Goal: Information Seeking & Learning: Find specific fact

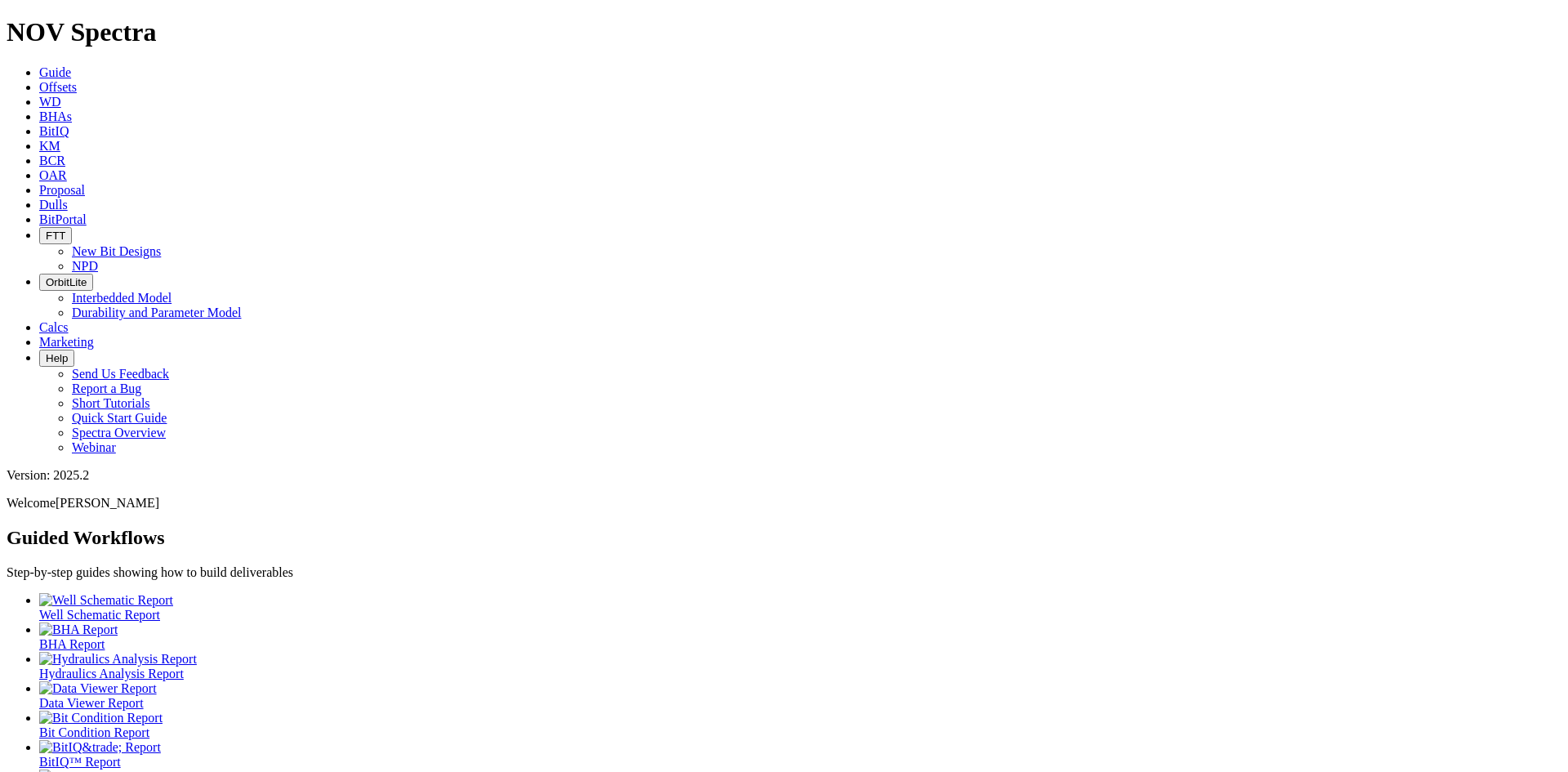
click at [77, 80] on span "Offsets" at bounding box center [58, 87] width 38 height 13
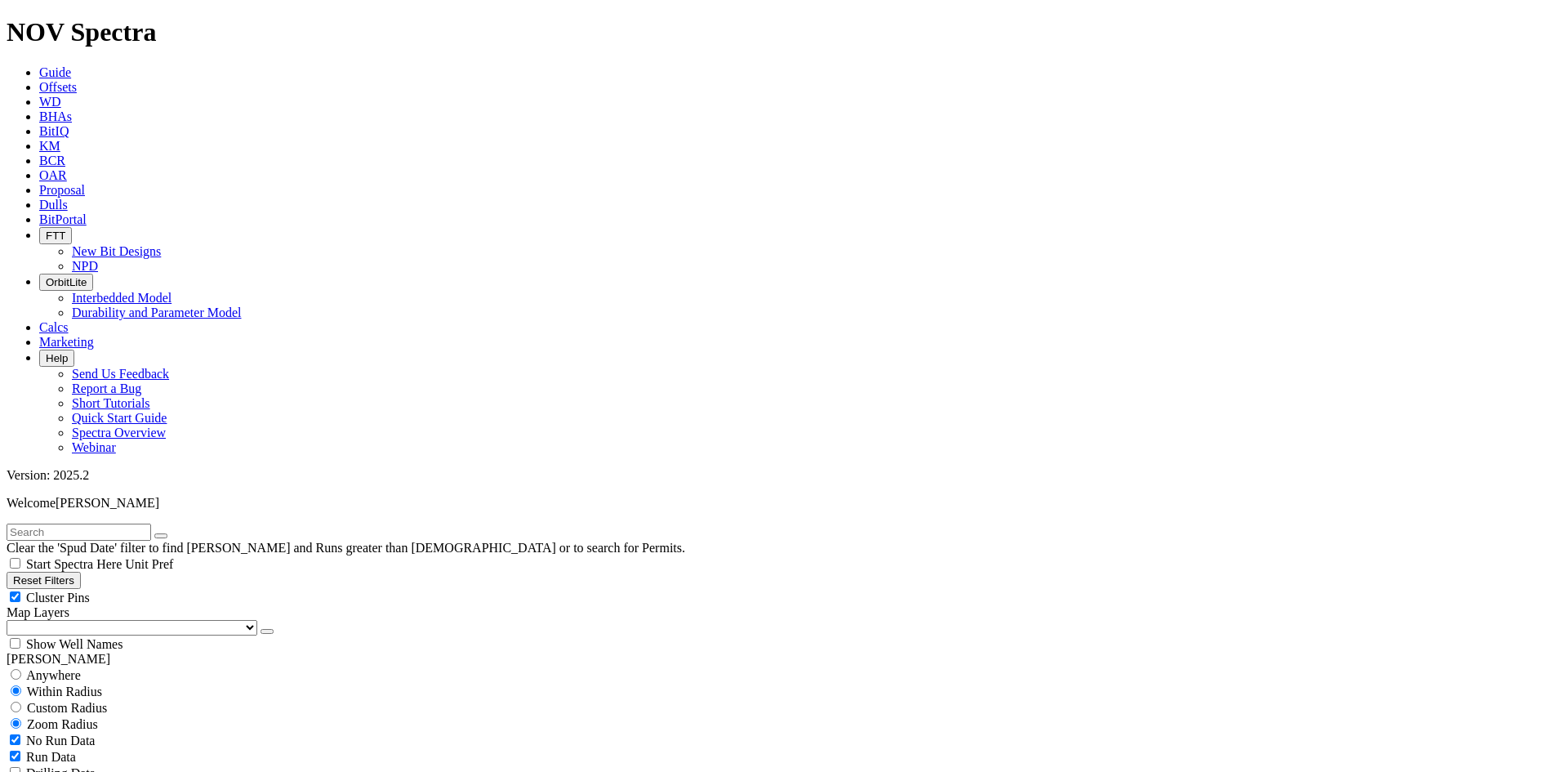
click at [151, 523] on input "text" at bounding box center [79, 532] width 145 height 17
type input "DC1"
click at [171, 533] on button "submit" at bounding box center [178, 536] width 13 height 5
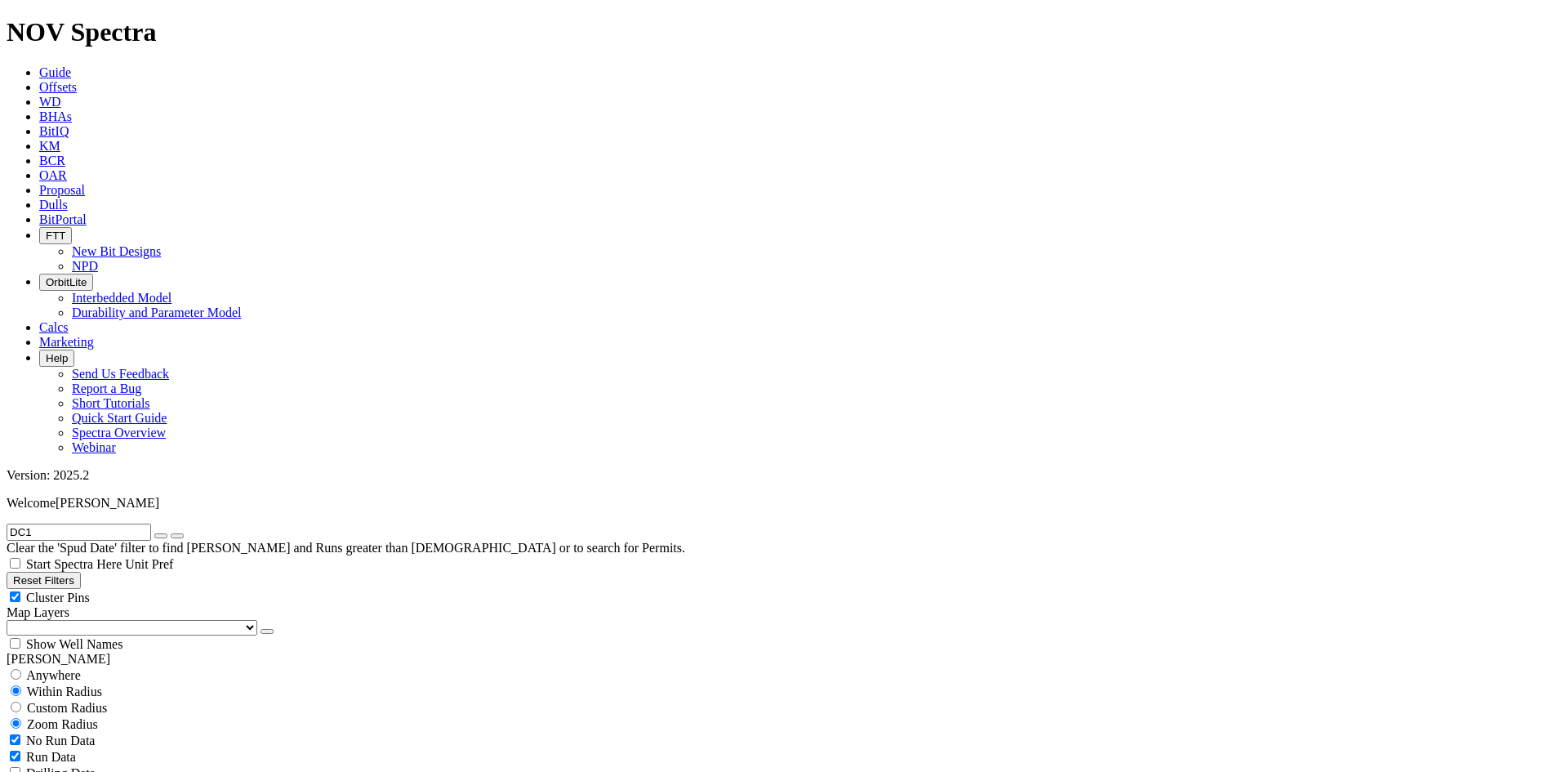
scroll to position [2705, 0]
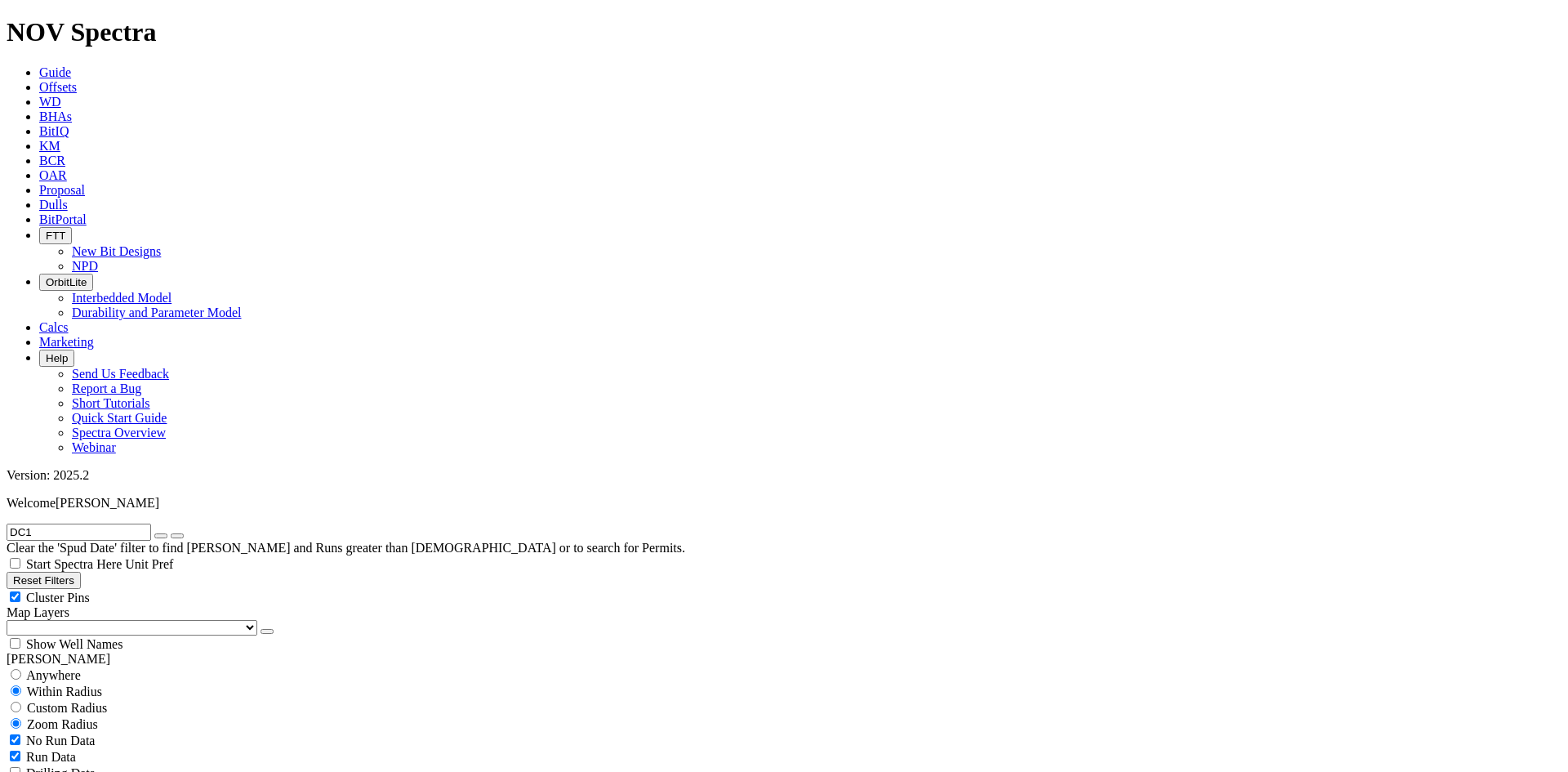
click at [107, 701] on span "Custom Radius" at bounding box center [67, 708] width 80 height 13
radio input "true"
radio input "false"
radio input "true"
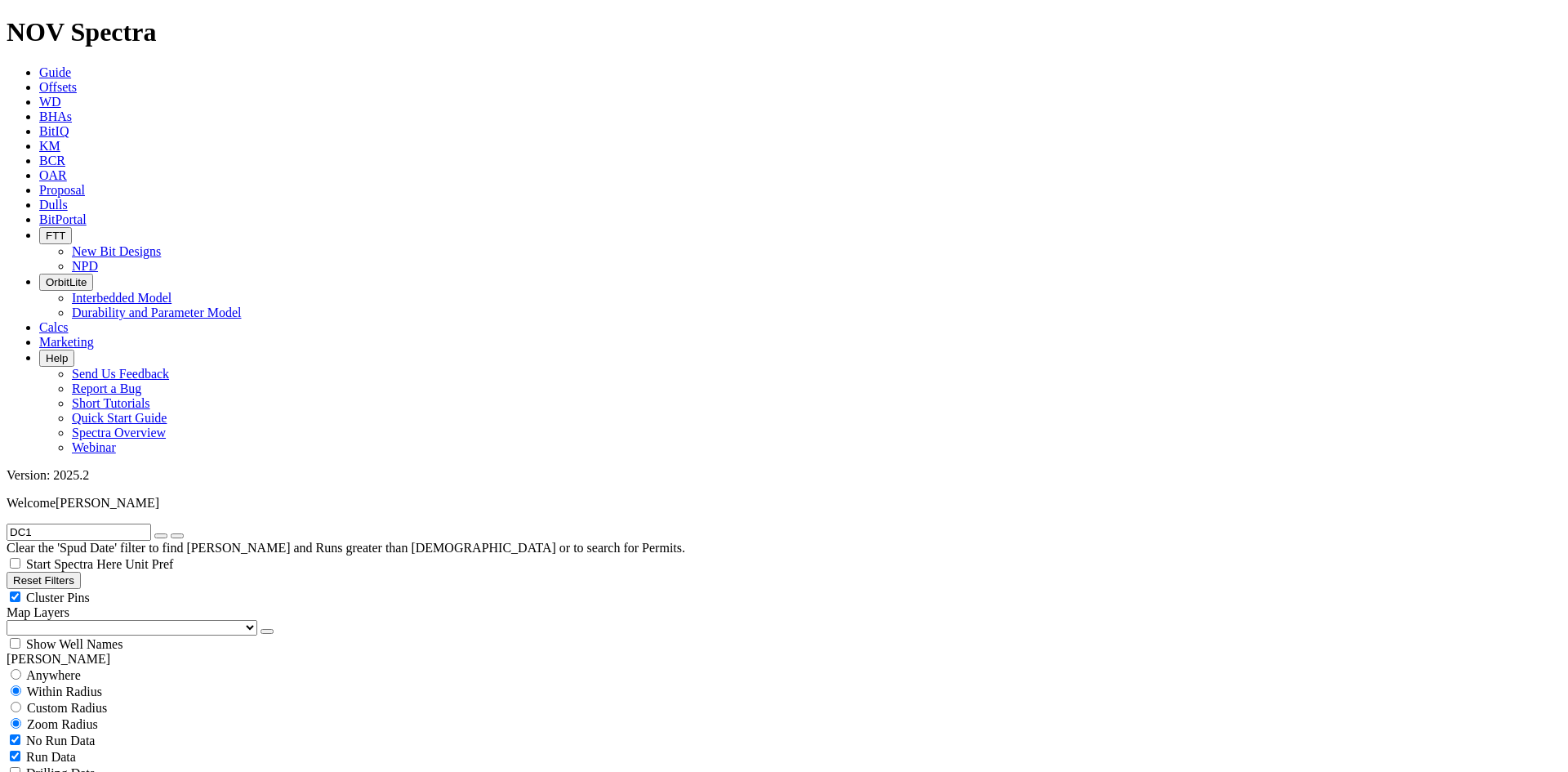
click at [119, 700] on div "Custom Radius" at bounding box center [784, 707] width 1555 height 16
radio input "true"
radio input "false"
click at [132, 732] on input "number" at bounding box center [79, 740] width 145 height 17
click at [45, 749] on button "Miles" at bounding box center [26, 758] width 39 height 17
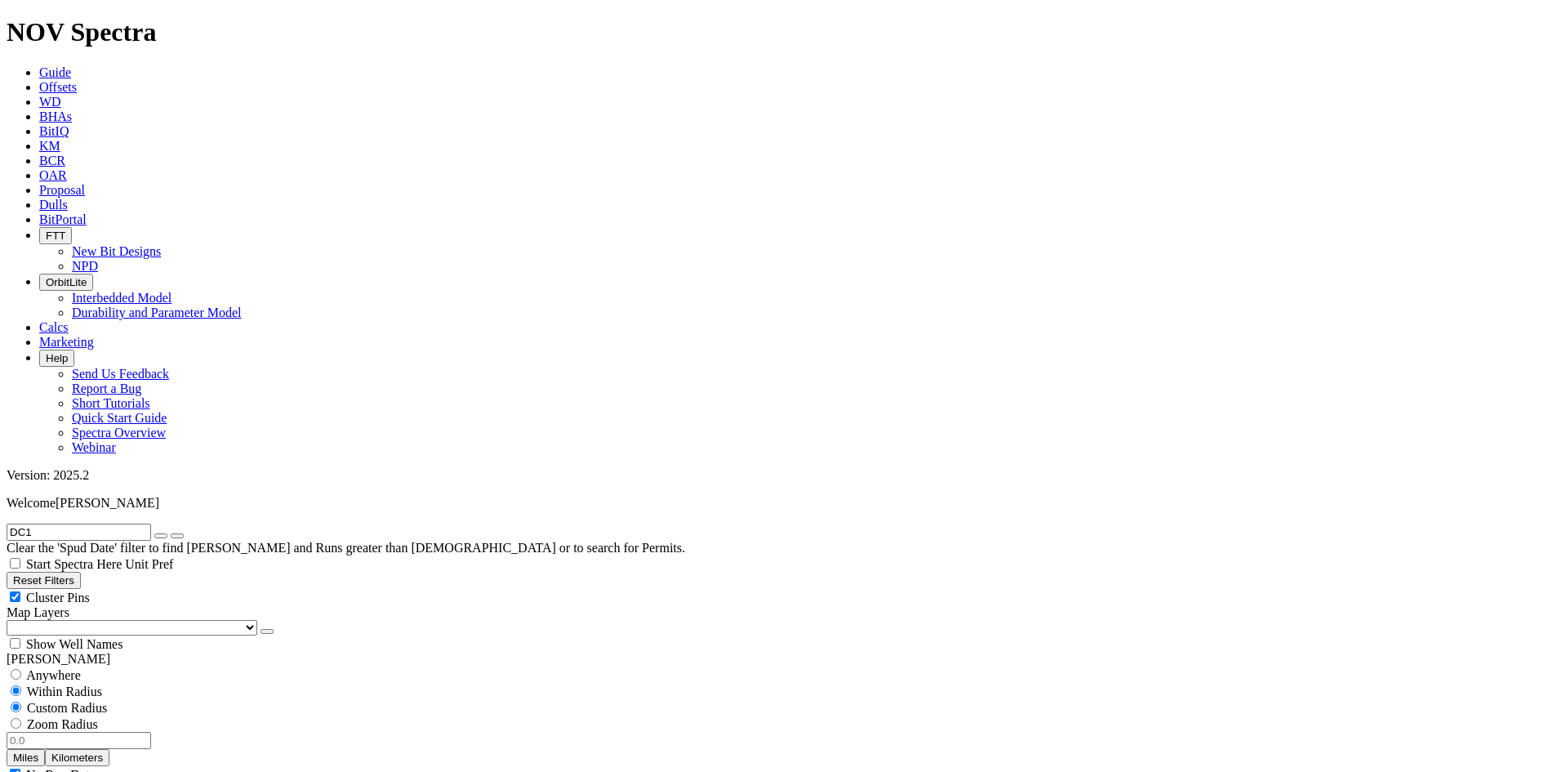
click at [135, 732] on input "number" at bounding box center [79, 740] width 145 height 17
type input "2"
radio input "false"
radio input "true"
type input "1"
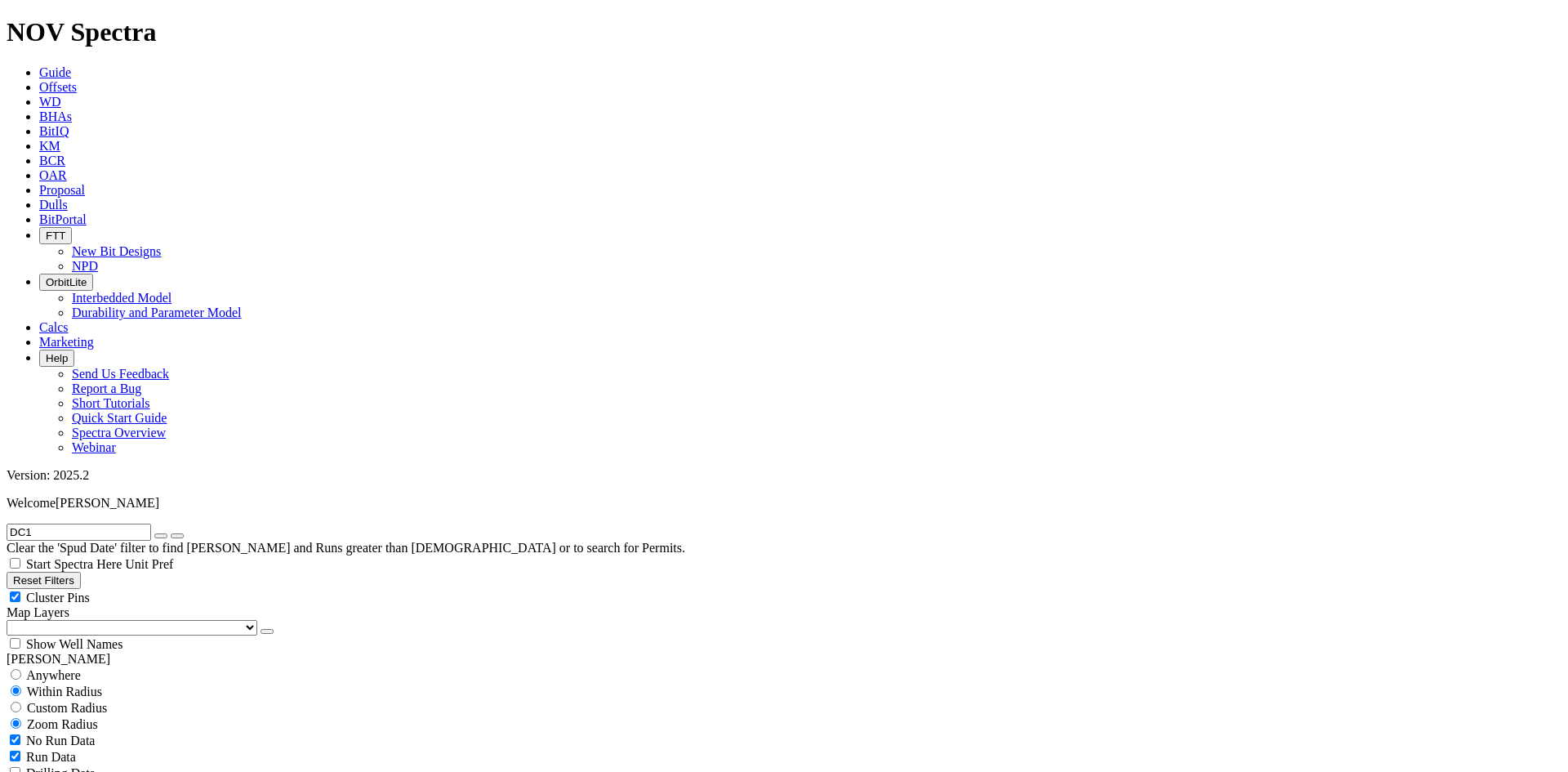
radio input "true"
radio input "false"
click at [133, 732] on input "1" at bounding box center [79, 740] width 145 height 17
type input "100"
click at [161, 536] on icon "button" at bounding box center [161, 536] width 0 height 0
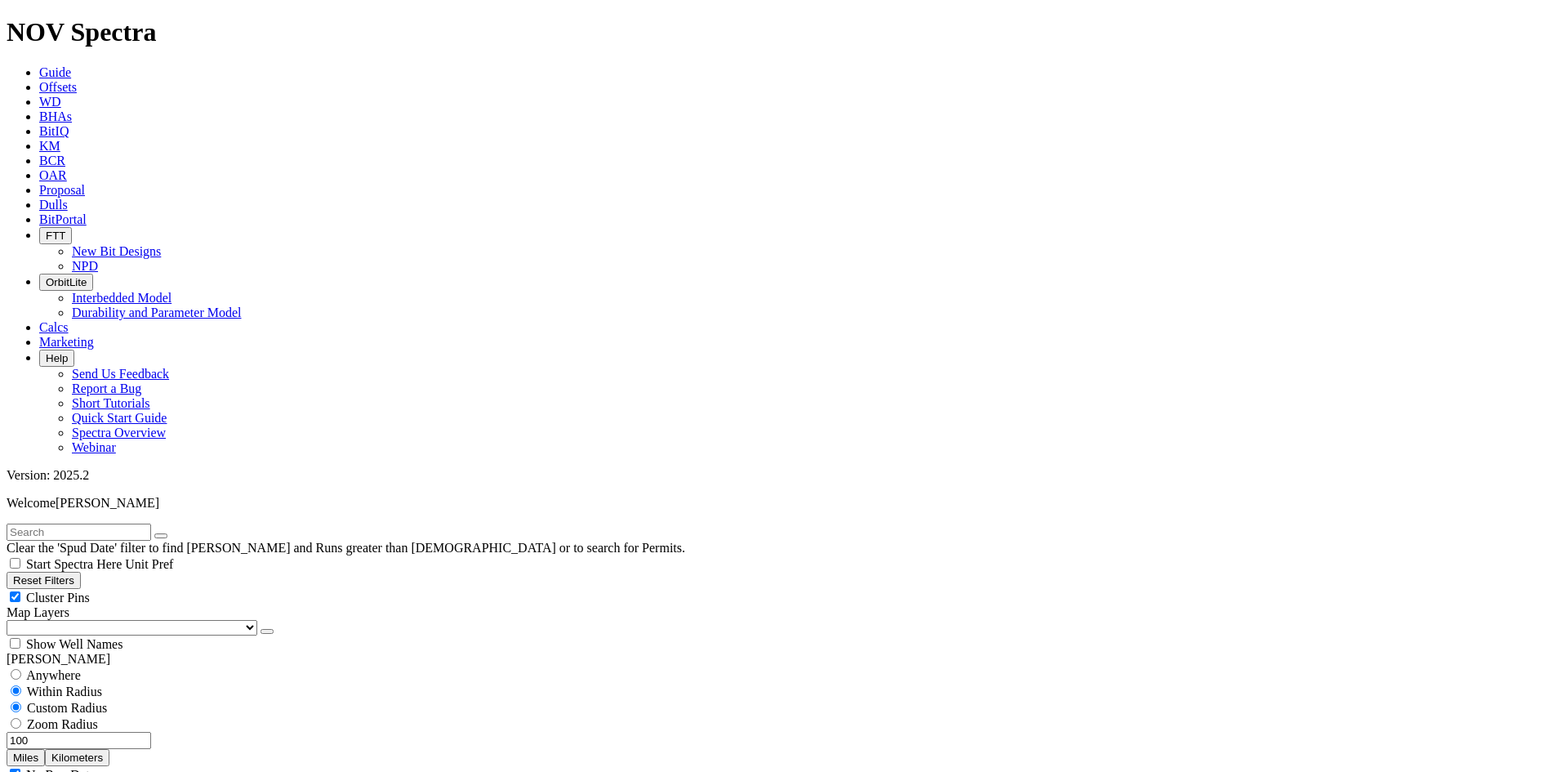
scroll to position [185094, 0]
